Goal: Task Accomplishment & Management: Use online tool/utility

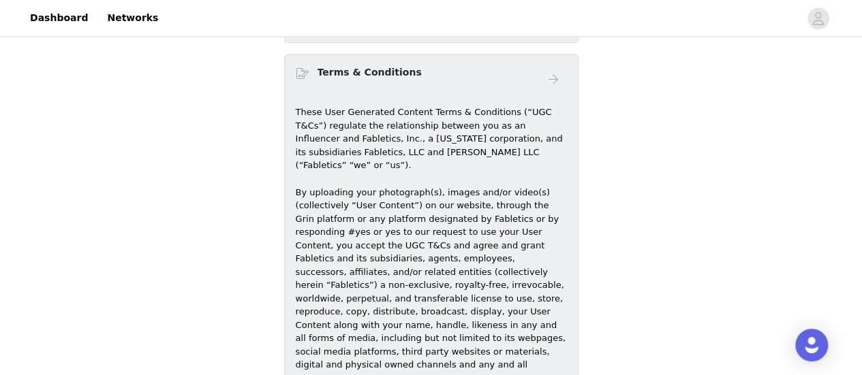
scroll to position [919, 0]
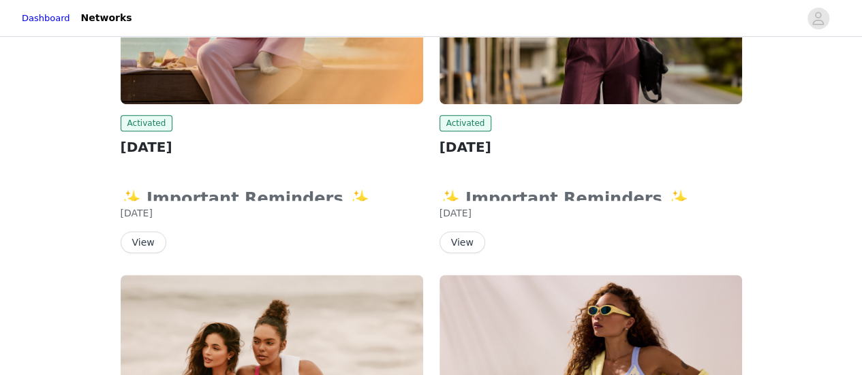
scroll to position [341, 0]
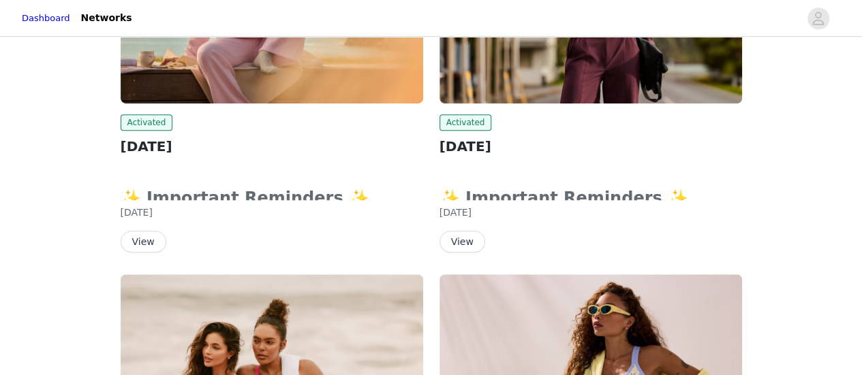
click at [140, 241] on button "View" at bounding box center [144, 242] width 46 height 22
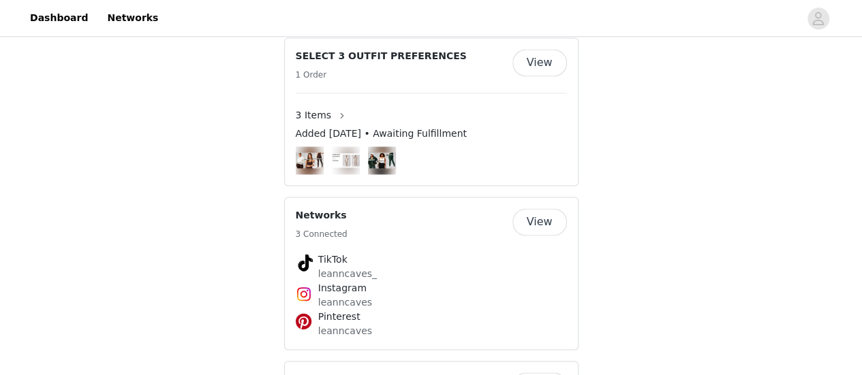
scroll to position [953, 0]
